Goal: Obtain resource: Download file/media

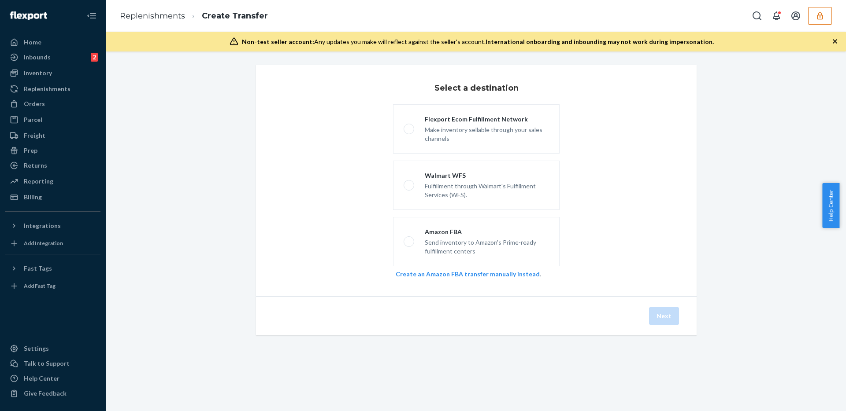
click at [817, 10] on button "button" at bounding box center [820, 16] width 24 height 18
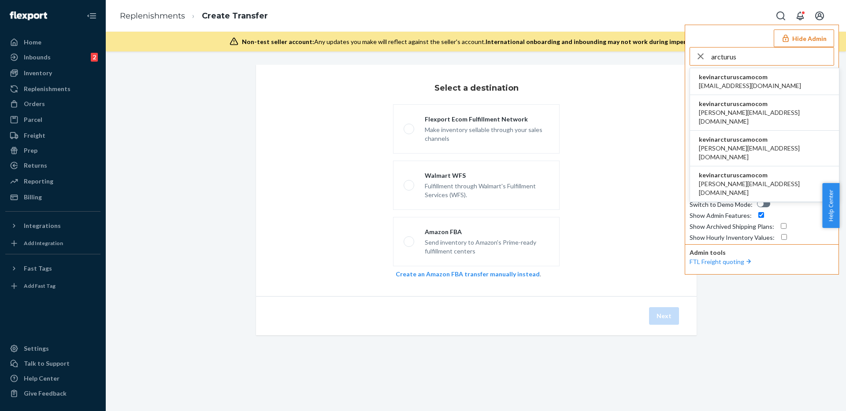
type input "arcturus"
click at [718, 76] on span "kevinarcturuscamocom" at bounding box center [750, 77] width 102 height 9
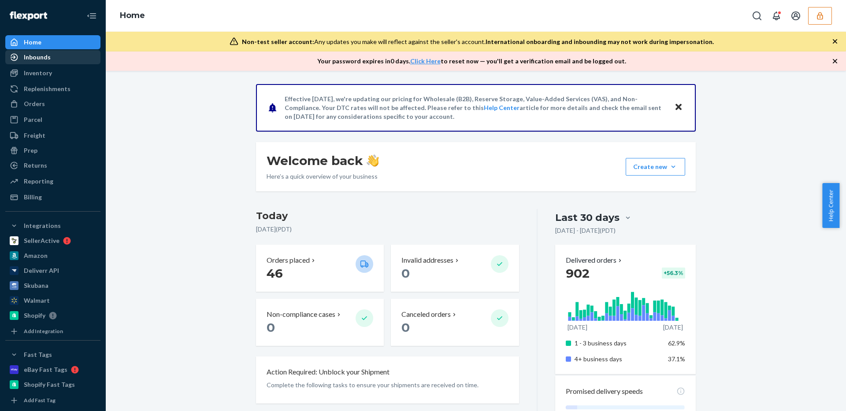
click at [70, 63] on link "Inbounds" at bounding box center [52, 57] width 95 height 14
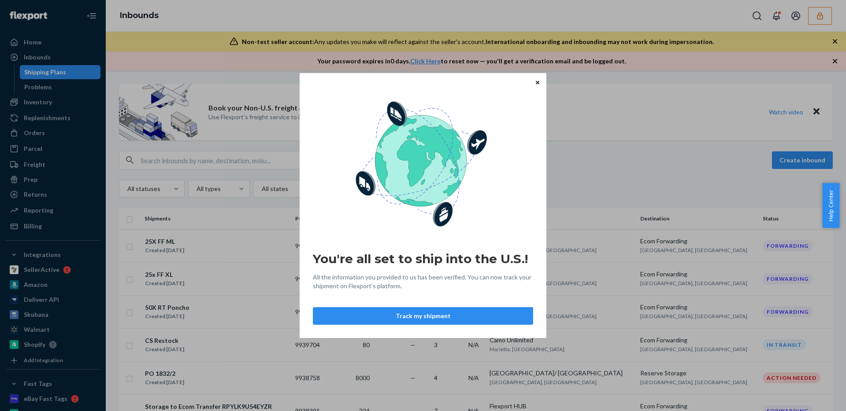
click at [540, 86] on button "Close" at bounding box center [537, 83] width 9 height 10
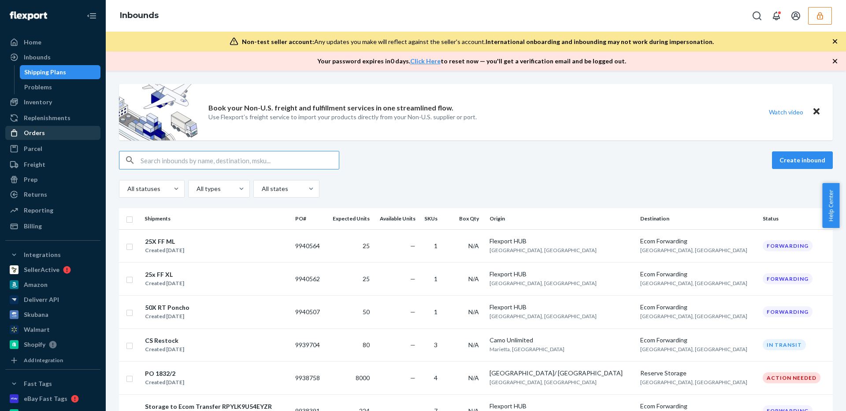
click at [67, 137] on div "Orders" at bounding box center [52, 133] width 93 height 12
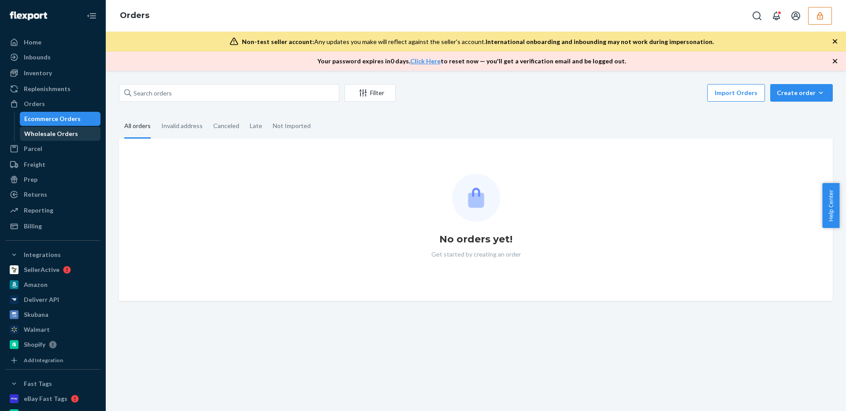
click at [73, 140] on div "Wholesale Orders" at bounding box center [60, 134] width 79 height 12
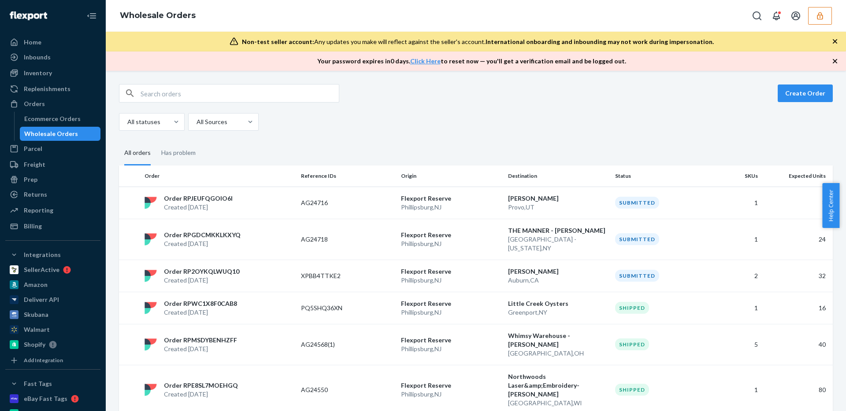
click at [237, 104] on div "Create Order All statuses All Sources" at bounding box center [476, 107] width 714 height 47
click at [245, 96] on input "text" at bounding box center [240, 94] width 198 height 18
paste input "WFMIT6WY7QOT2"
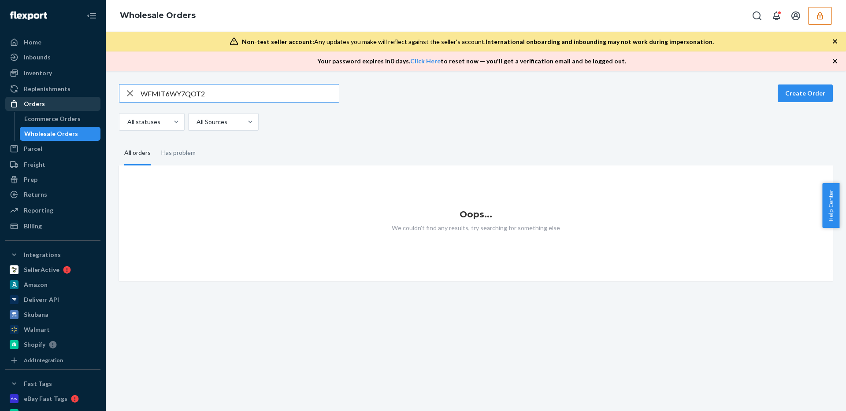
type input "WFMIT6WY7QOT2"
click at [67, 98] on div "Orders" at bounding box center [52, 104] width 93 height 12
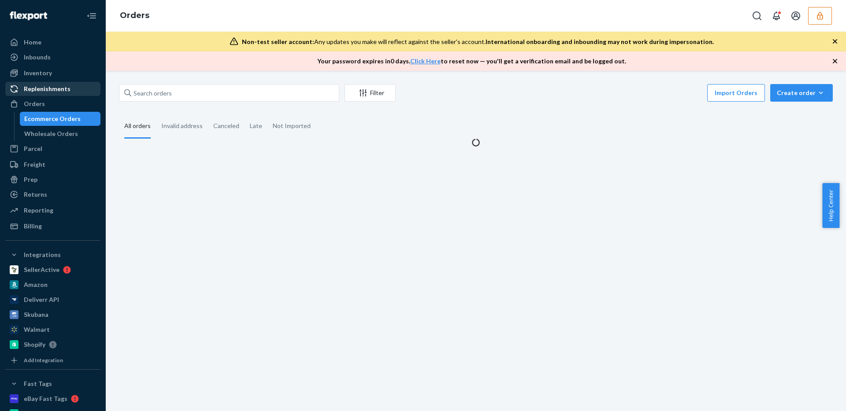
click at [72, 91] on div "Replenishments" at bounding box center [52, 89] width 93 height 12
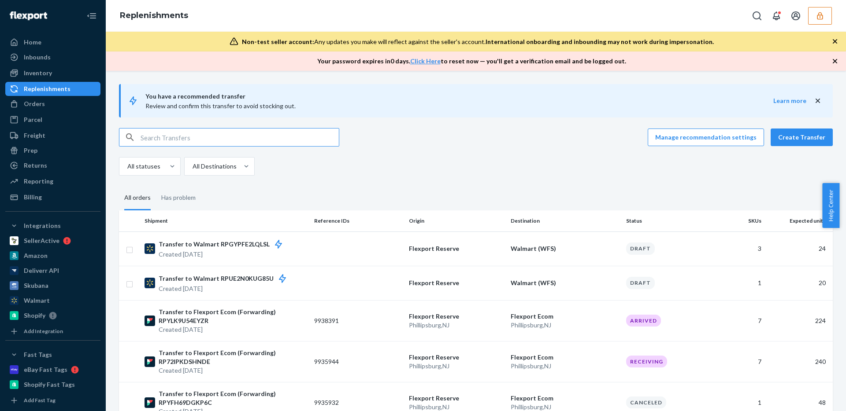
click at [202, 133] on input "text" at bounding box center [240, 138] width 198 height 18
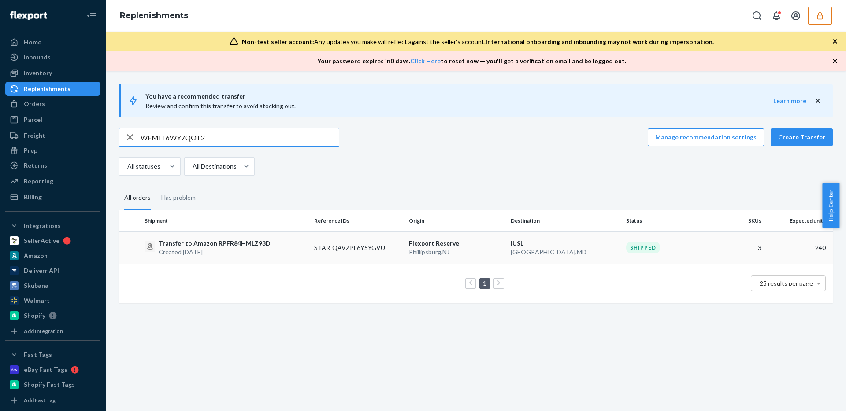
type input "WFMIT6WY7QOT2"
click at [348, 246] on td "STAR-QAVZPF6Y5YGVU" at bounding box center [358, 248] width 95 height 32
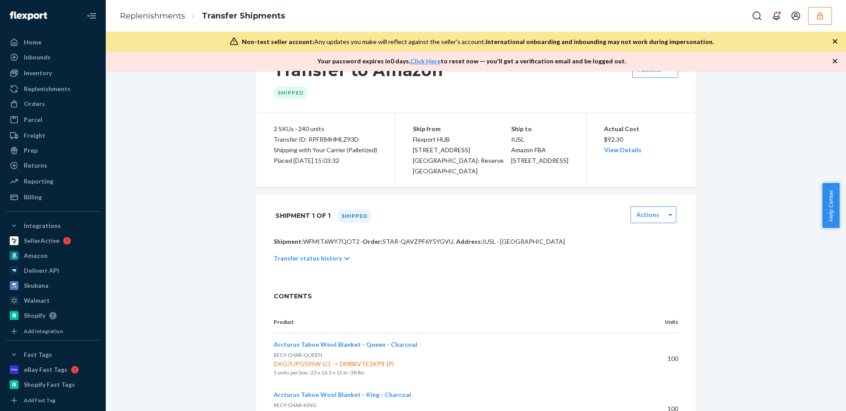
scroll to position [74, 0]
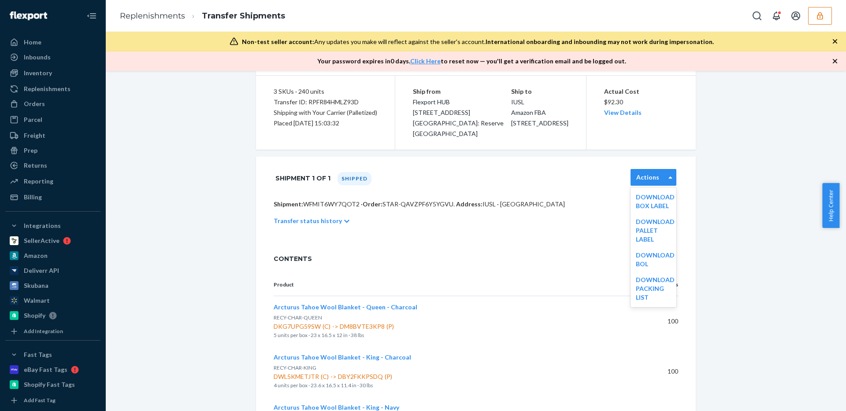
click at [661, 180] on div "Actions" at bounding box center [648, 177] width 34 height 9
click at [654, 258] on link "Download BOL" at bounding box center [655, 260] width 39 height 16
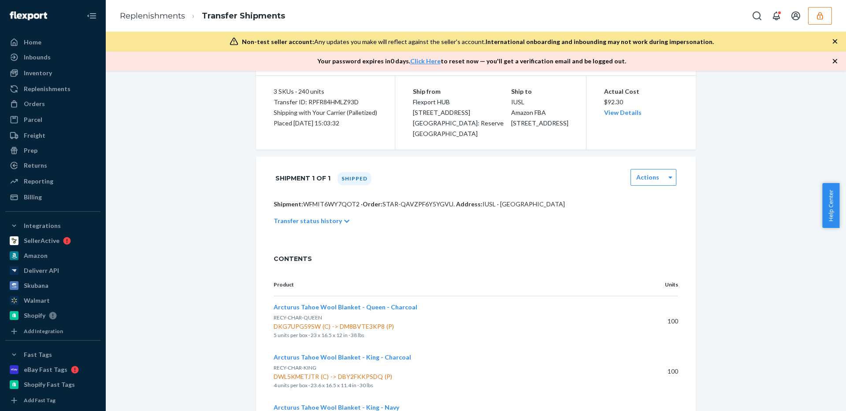
click at [822, 20] on icon "button" at bounding box center [819, 15] width 9 height 9
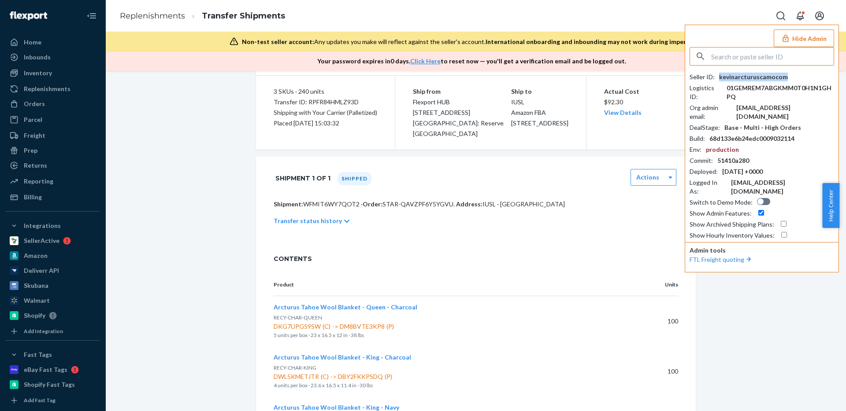
click at [745, 76] on div "kevinarcturuscamocom" at bounding box center [753, 77] width 69 height 9
click at [316, 201] on p "Shipment: WFMIT6WY7QOT2 · Order: STAR-QAVZPF6Y5YGVU . Address: IUSL · NORTH EAS…" at bounding box center [476, 204] width 404 height 9
copy p "WFMIT6WY7QOT2"
